Goal: Task Accomplishment & Management: Complete application form

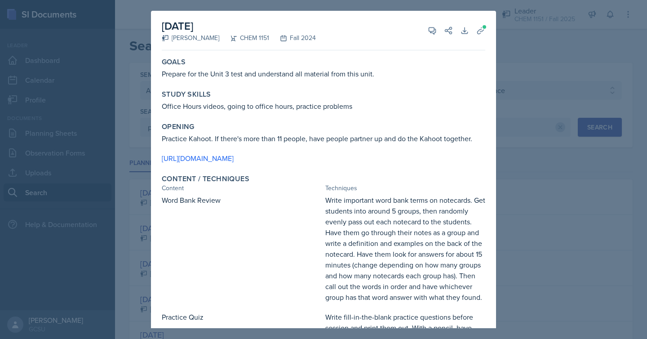
select select "all"
select select "7bd47903-3574-489d-8c9e-6ab34119391f"
select select "1"
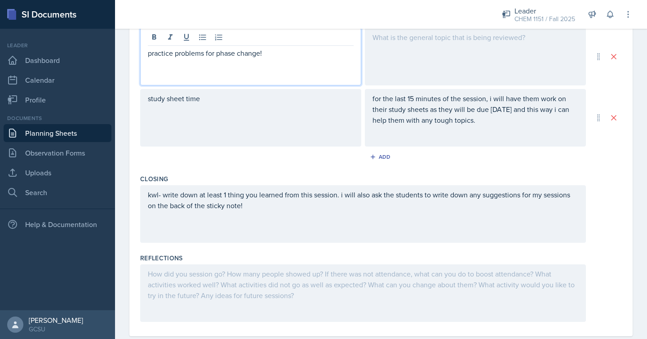
scroll to position [332, 0]
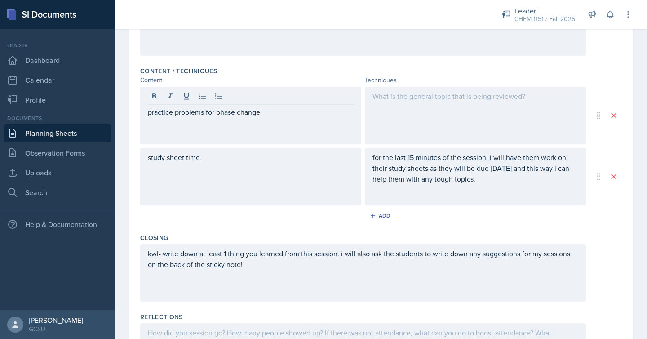
click at [384, 118] on div at bounding box center [475, 116] width 221 height 58
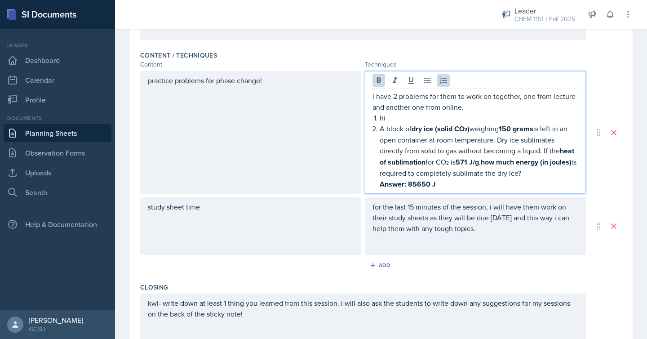
click at [417, 186] on strong "Answer: 85650 J" at bounding box center [408, 184] width 56 height 10
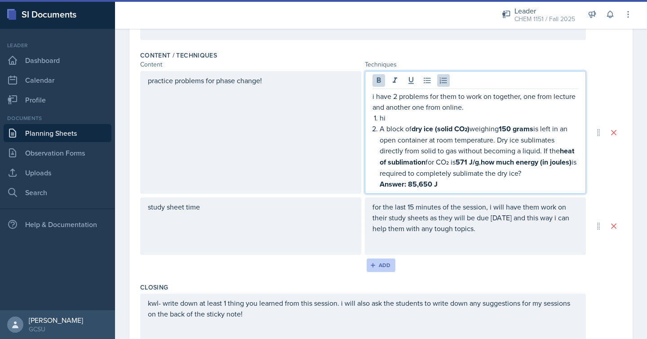
click at [389, 265] on div "Add" at bounding box center [381, 265] width 19 height 7
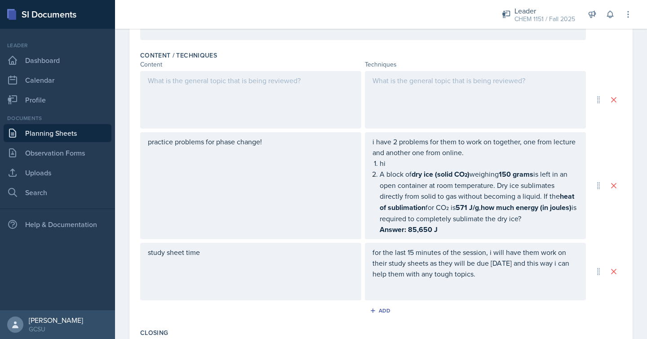
click at [316, 92] on div at bounding box center [250, 100] width 221 height 58
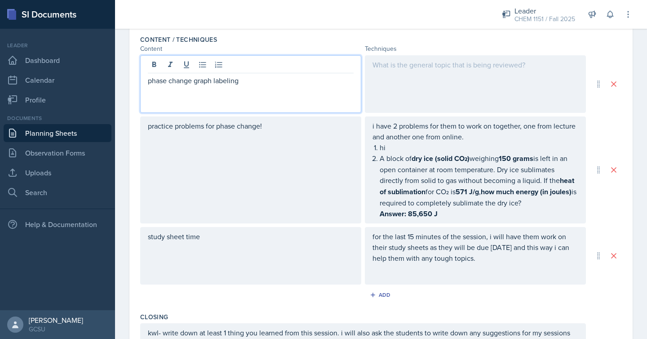
click at [438, 91] on div at bounding box center [475, 84] width 221 height 58
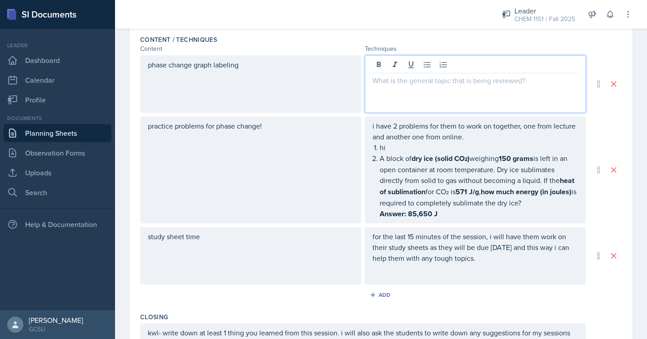
scroll to position [302, 0]
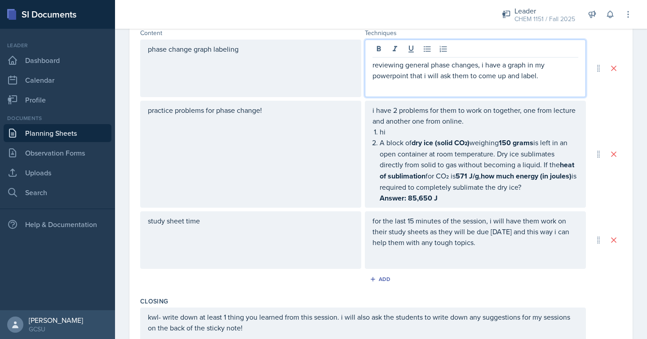
click at [393, 129] on div "i have 2 problems for them to work on together, one from lecture and another on…" at bounding box center [476, 154] width 206 height 99
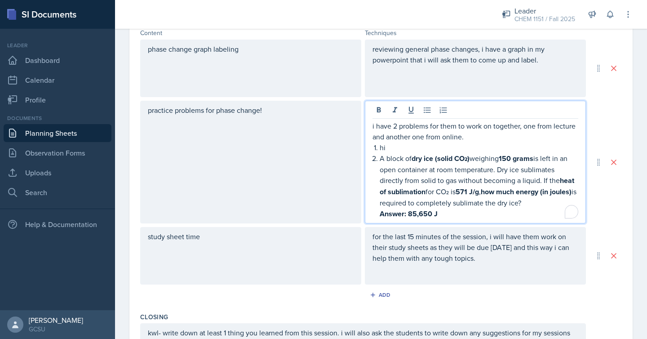
click at [390, 146] on p "hi" at bounding box center [479, 147] width 199 height 11
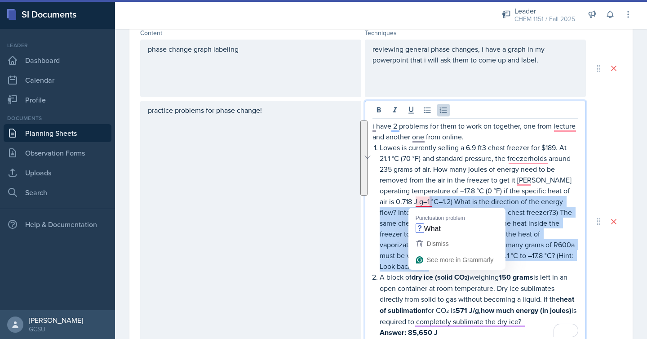
drag, startPoint x: 438, startPoint y: 268, endPoint x: 417, endPoint y: 202, distance: 69.0
click at [417, 202] on p "Lowes is currently selling a 6.9 ft3 chest freezer for $189. At 21.1 °C (70 °F)…" at bounding box center [479, 206] width 199 height 129
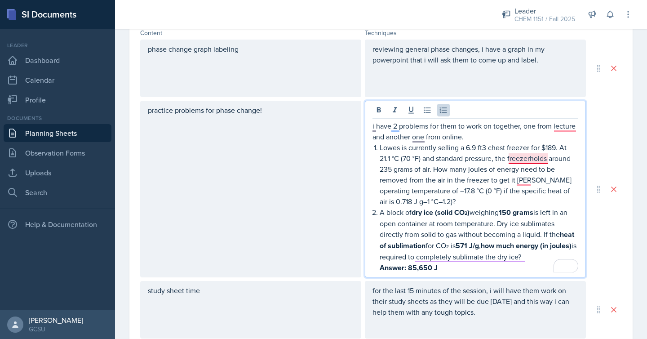
click at [535, 159] on p "Lowes is currently selling a 6.9 ft3 chest freezer for $189. At 21.1 °C (70 °F)…" at bounding box center [479, 174] width 199 height 65
click at [522, 178] on p "Lowes is currently selling a 6.9 ft3 chest freezer for $189. At 21.1 °C (70 °F)…" at bounding box center [479, 174] width 199 height 65
click at [525, 183] on p "Lowes is currently selling a 6.9 ft3 chest freezer for $189. At 21.1 °C (70 °F)…" at bounding box center [479, 174] width 199 height 65
click at [425, 202] on p "Lowes is currently selling a 6.9 ft3 chest freezer for $189. At 21.1 °C (70 °F)…" at bounding box center [479, 174] width 199 height 65
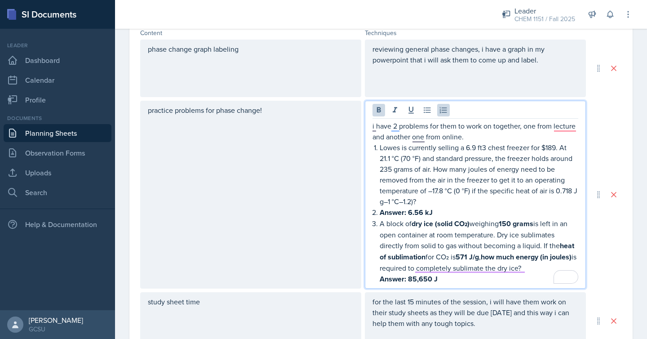
click at [450, 277] on p "Answer: 85,650 J" at bounding box center [479, 278] width 199 height 11
click at [438, 213] on p "Answer: 6.56 kJ" at bounding box center [479, 212] width 199 height 11
click at [380, 212] on li "Answer: 6.56 kJ" at bounding box center [479, 212] width 199 height 11
click at [449, 211] on p "Answer: 6.56 kJ" at bounding box center [479, 212] width 199 height 11
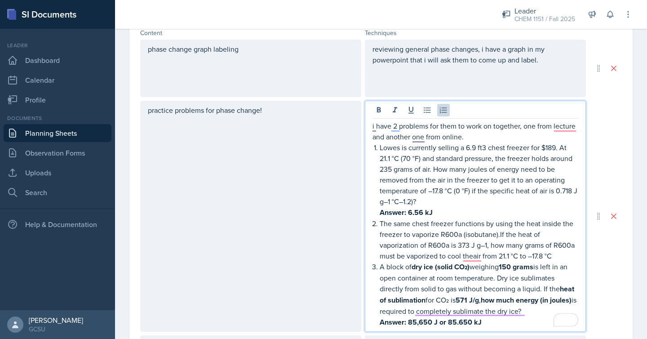
scroll to position [317, 0]
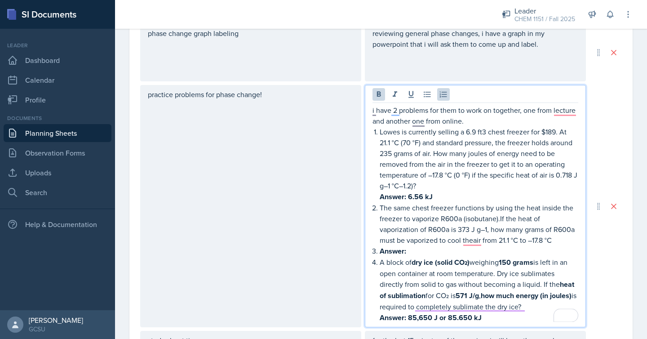
click at [381, 250] on strong "Answer:" at bounding box center [393, 251] width 27 height 10
click at [473, 241] on p "The same chest freezer functions by using the heat inside the freezer to vapori…" at bounding box center [479, 223] width 199 height 43
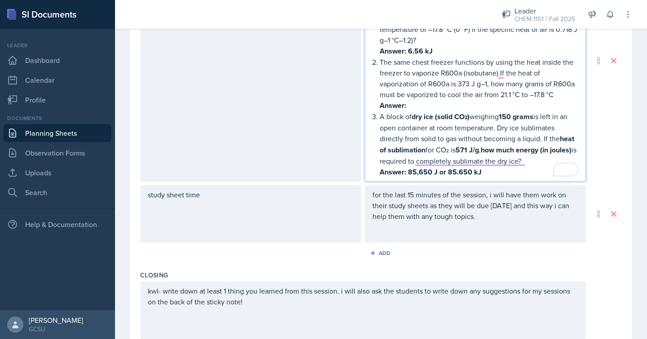
scroll to position [452, 0]
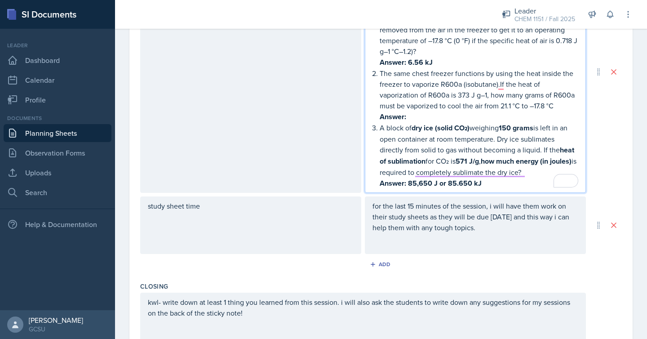
click at [427, 118] on p "Answer:" at bounding box center [479, 116] width 199 height 11
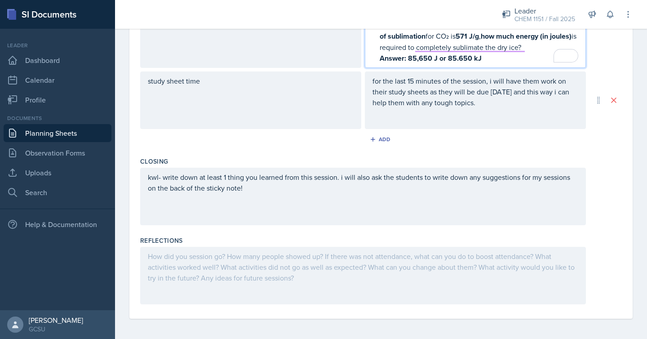
scroll to position [0, 0]
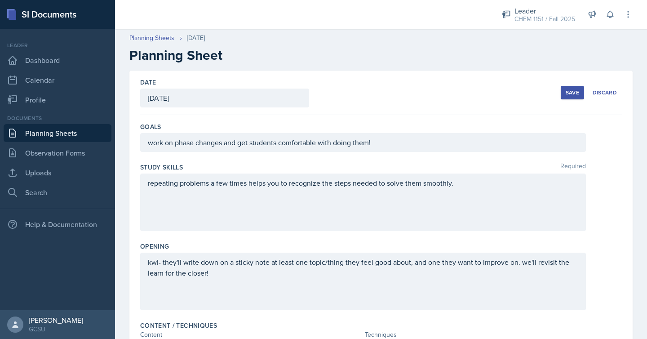
click at [565, 92] on button "Save" at bounding box center [572, 92] width 23 height 13
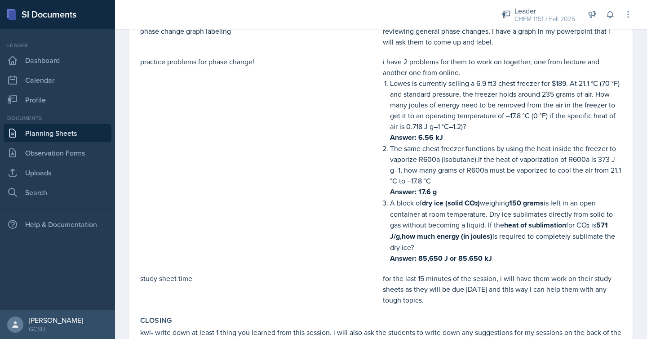
scroll to position [346, 0]
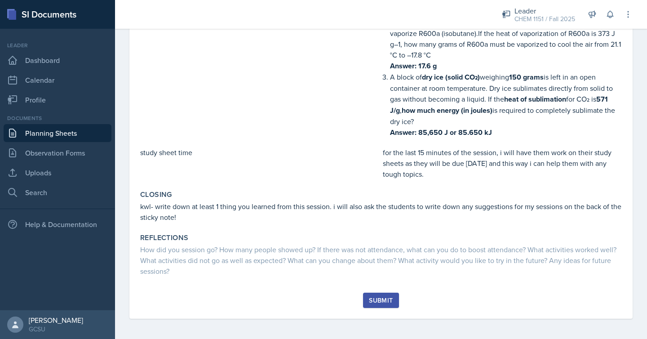
click at [379, 297] on div "Submit" at bounding box center [381, 300] width 24 height 7
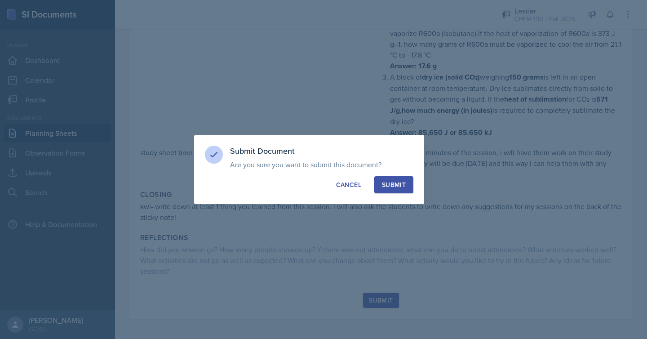
click at [396, 181] on div "Submit" at bounding box center [394, 184] width 24 height 9
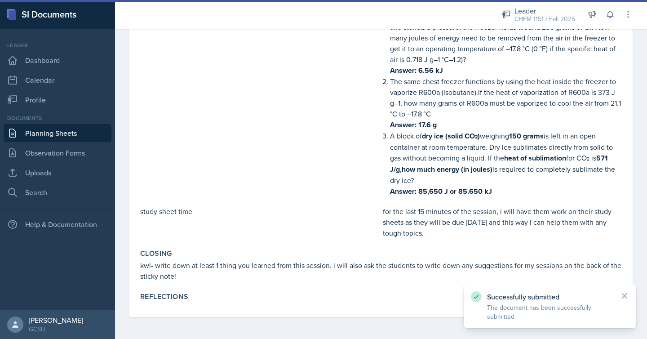
scroll to position [285, 0]
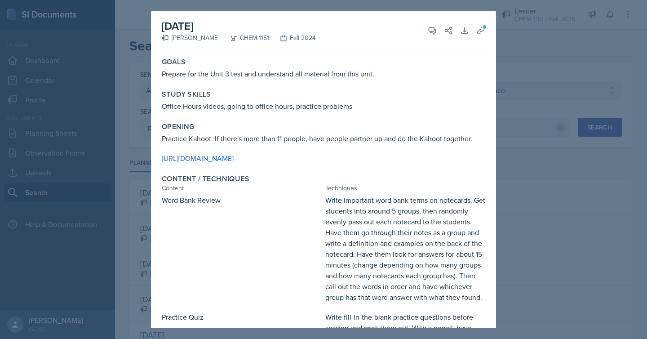
select select "all"
select select "7bd47903-3574-489d-8c9e-6ab34119391f"
select select "1"
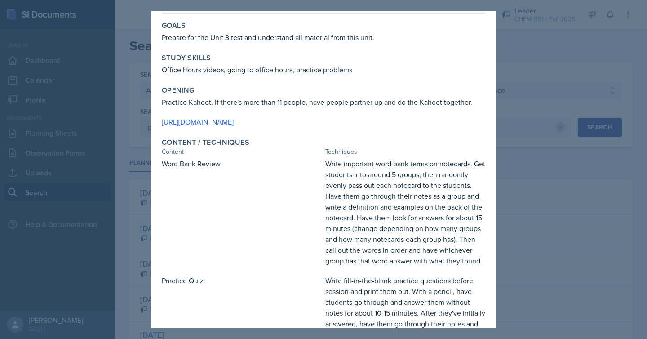
click at [506, 75] on div at bounding box center [323, 169] width 647 height 339
